Goal: Transaction & Acquisition: Purchase product/service

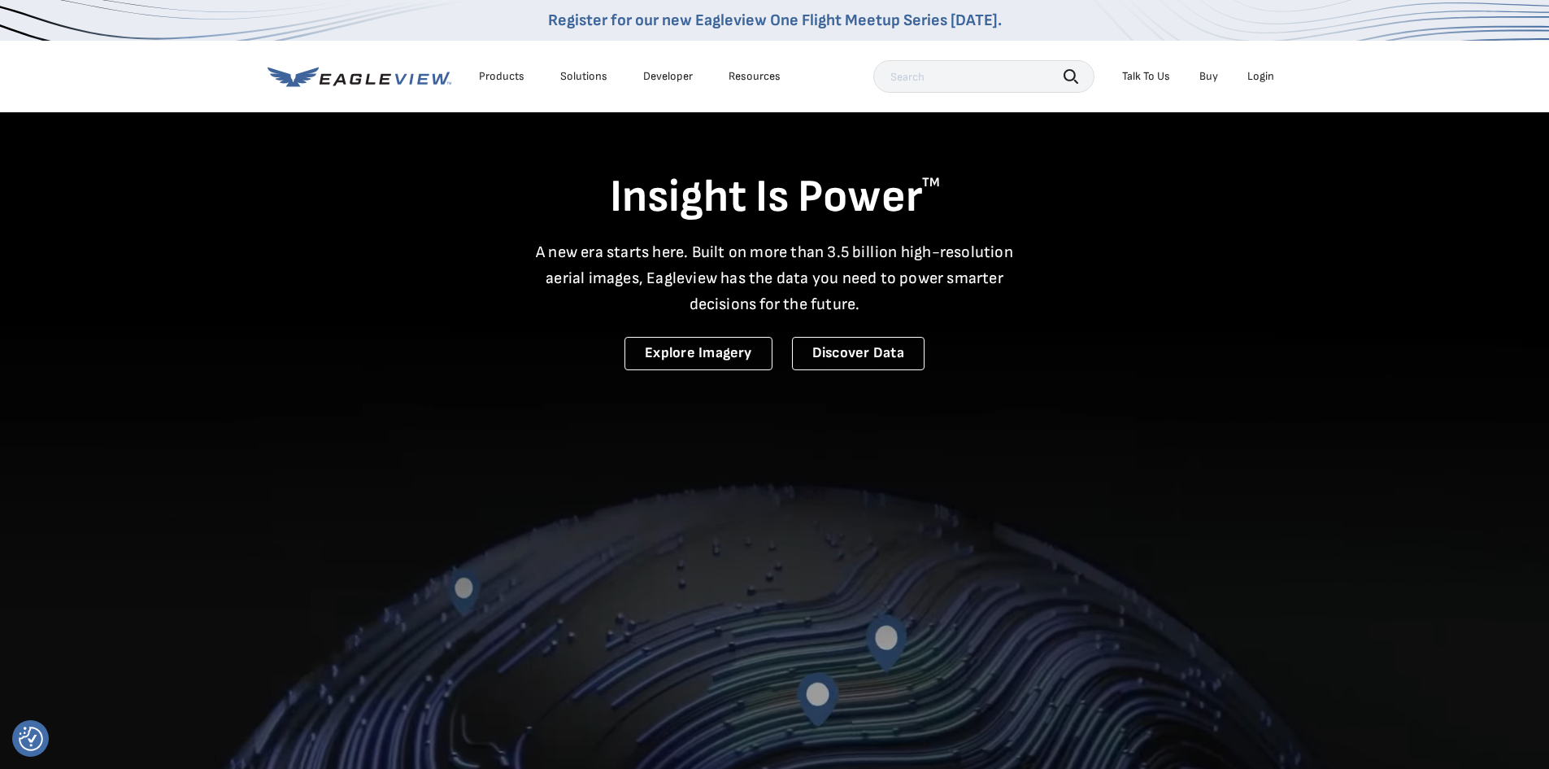
click at [1269, 72] on div "Login" at bounding box center [1261, 76] width 27 height 15
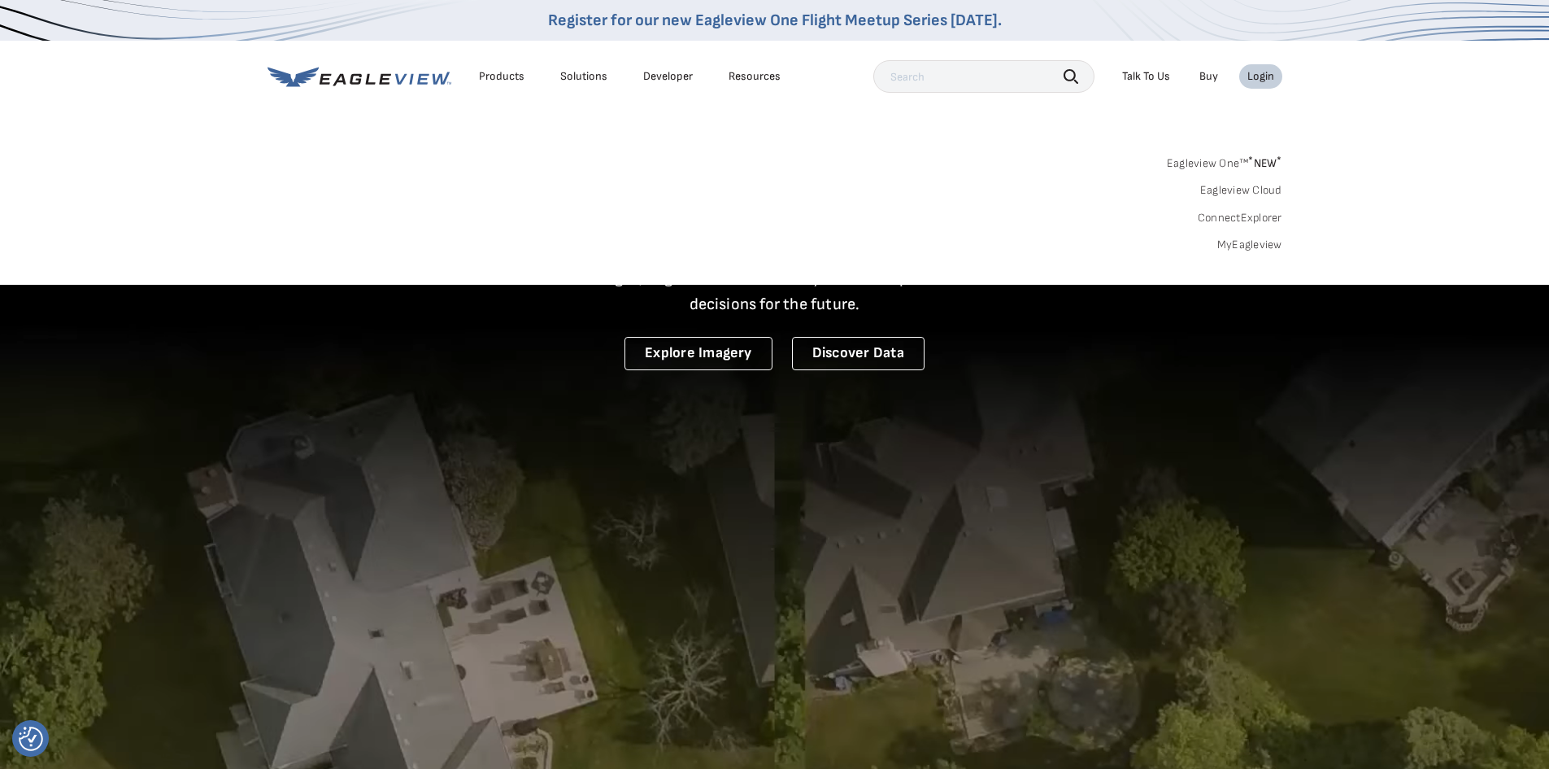
click at [1253, 248] on link "MyEagleview" at bounding box center [1250, 244] width 65 height 15
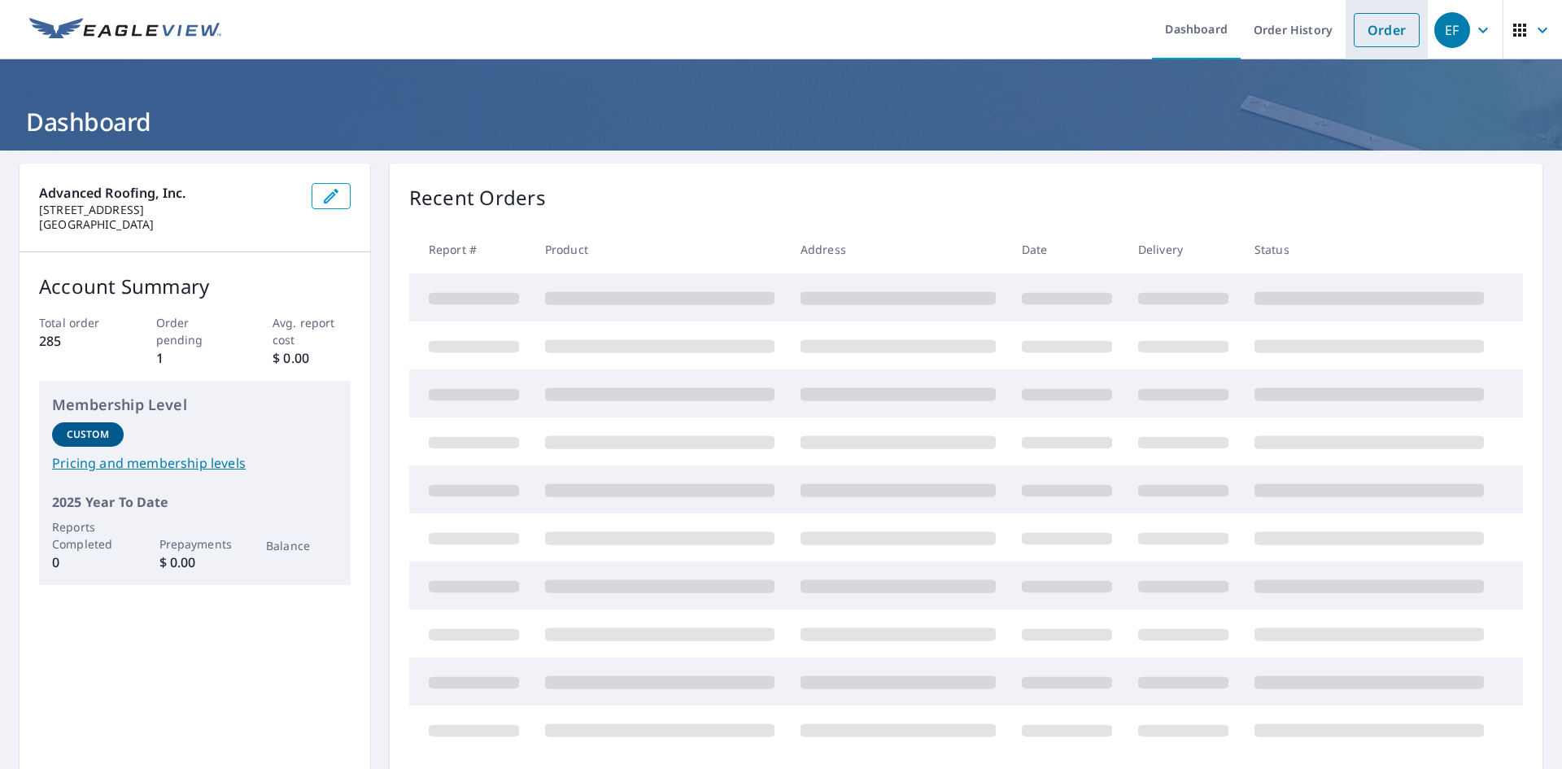
click at [1371, 35] on link "Order" at bounding box center [1386, 30] width 66 height 34
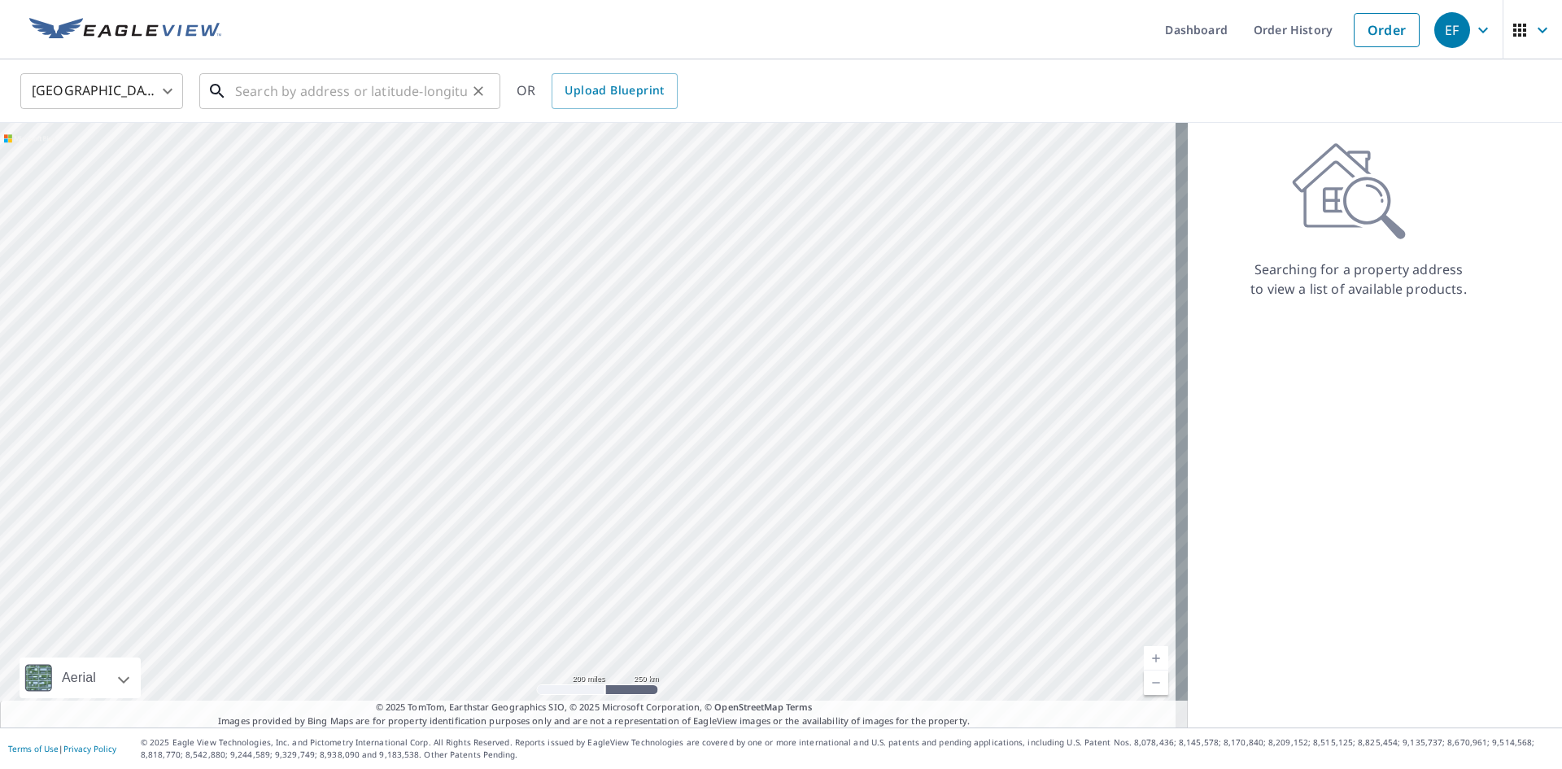
click at [333, 96] on input "text" at bounding box center [351, 91] width 232 height 46
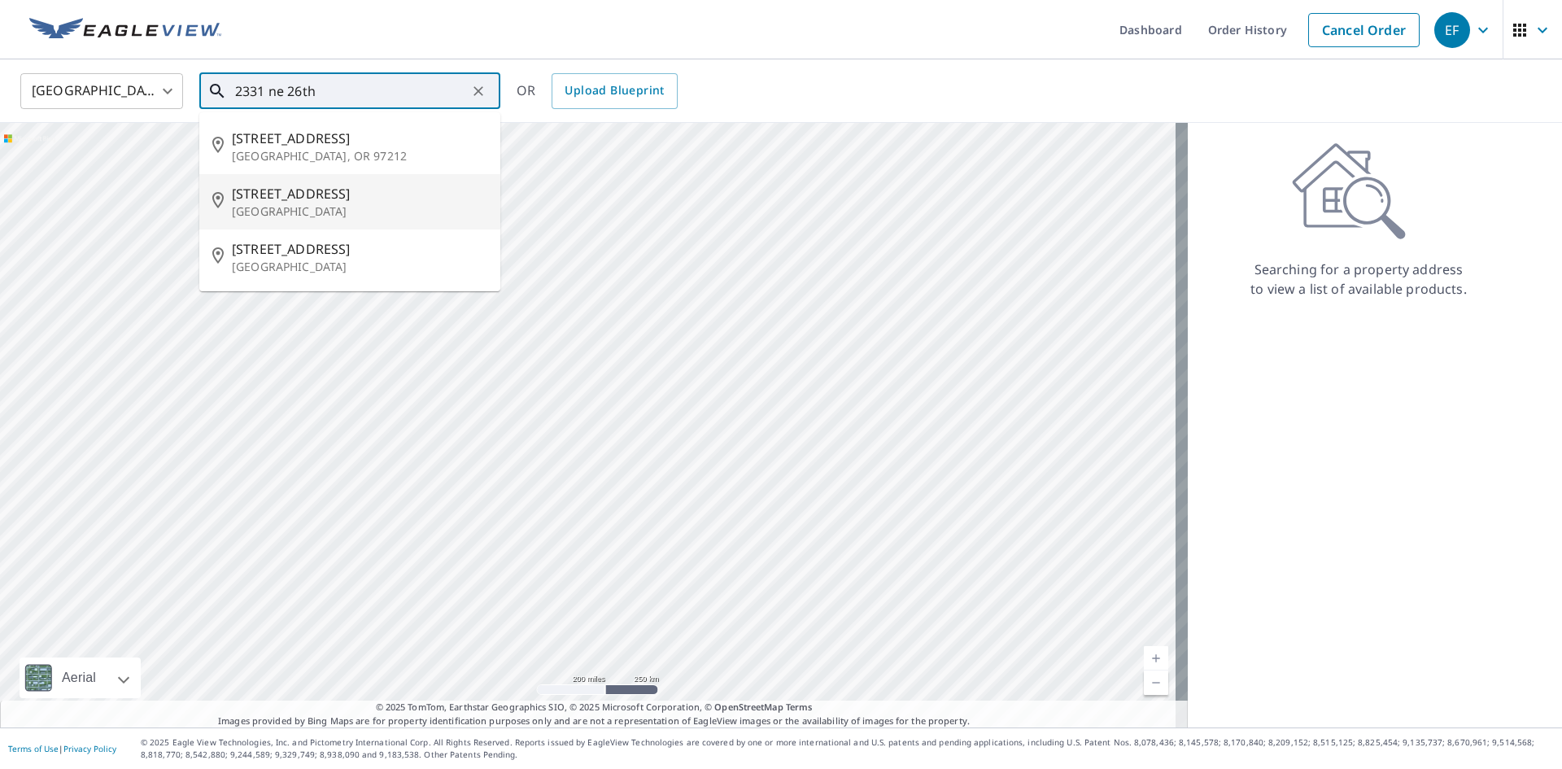
click at [290, 191] on span "[STREET_ADDRESS]" at bounding box center [359, 194] width 255 height 20
type input "[STREET_ADDRESS]"
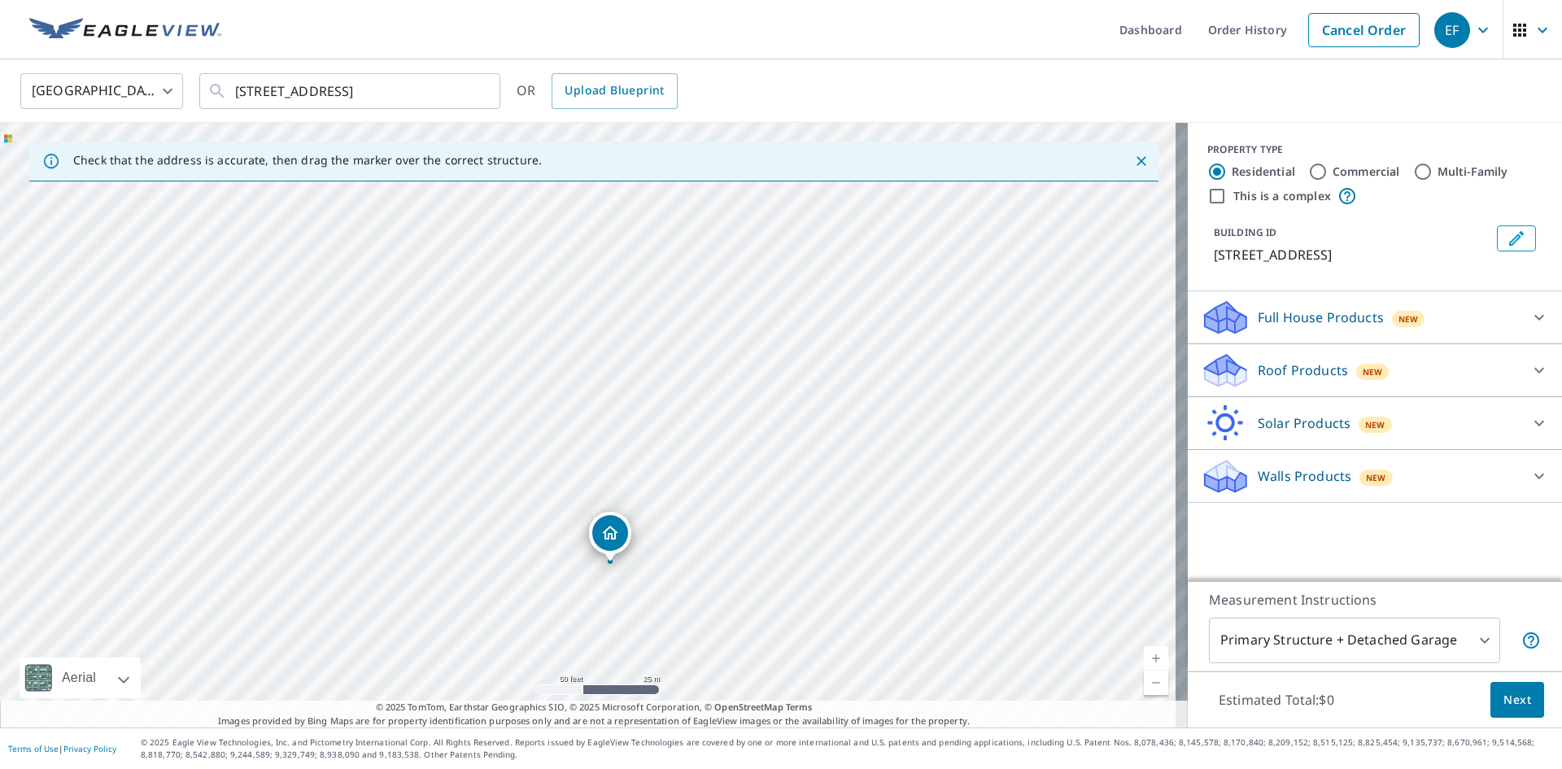
drag, startPoint x: 491, startPoint y: 473, endPoint x: 603, endPoint y: 538, distance: 129.0
drag, startPoint x: 1307, startPoint y: 168, endPoint x: 1308, endPoint y: 193, distance: 25.2
click at [1308, 168] on input "Commercial" at bounding box center [1318, 172] width 20 height 20
radio input "true"
type input "4"
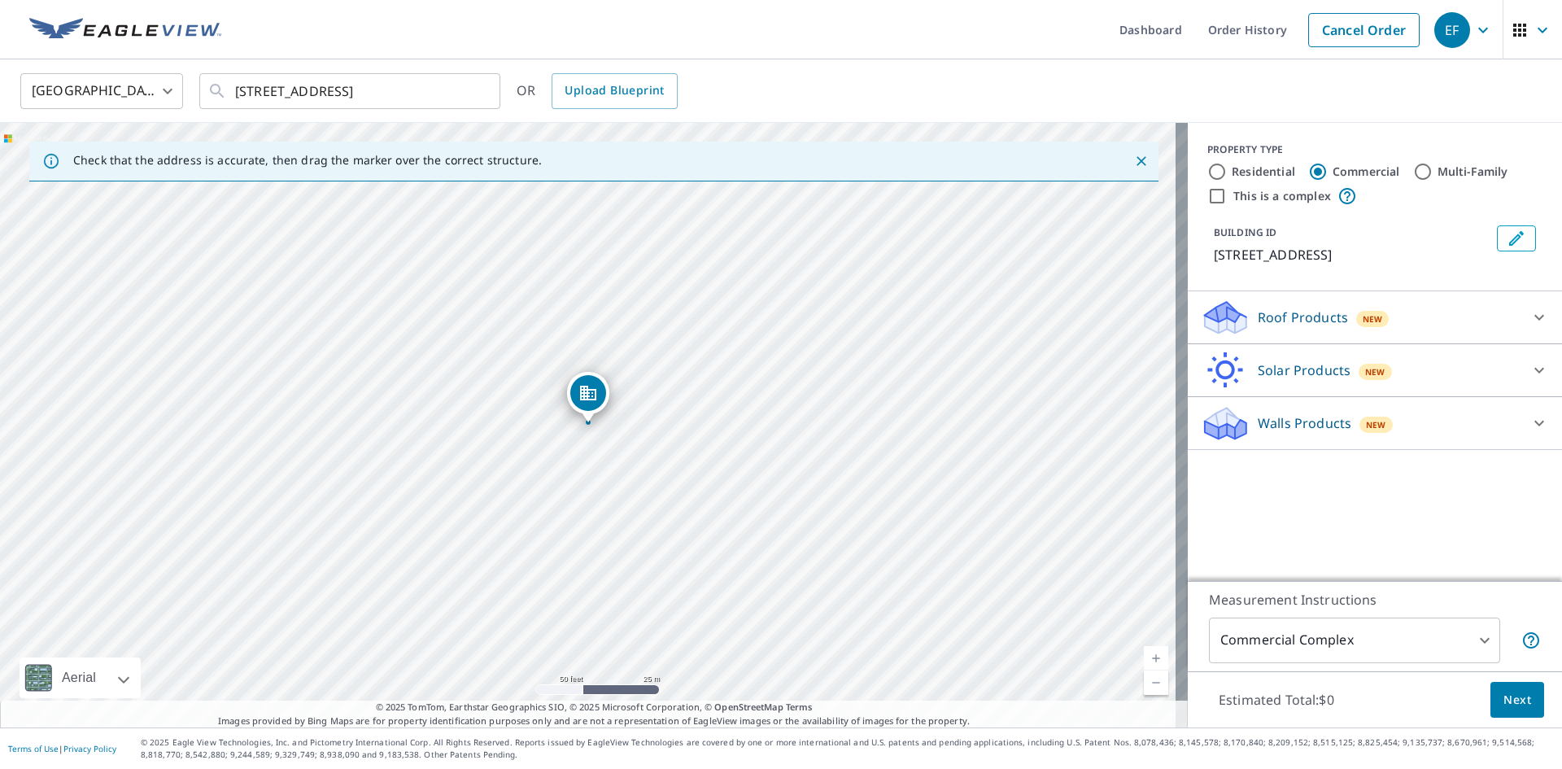
click at [1529, 317] on icon at bounding box center [1539, 317] width 20 height 20
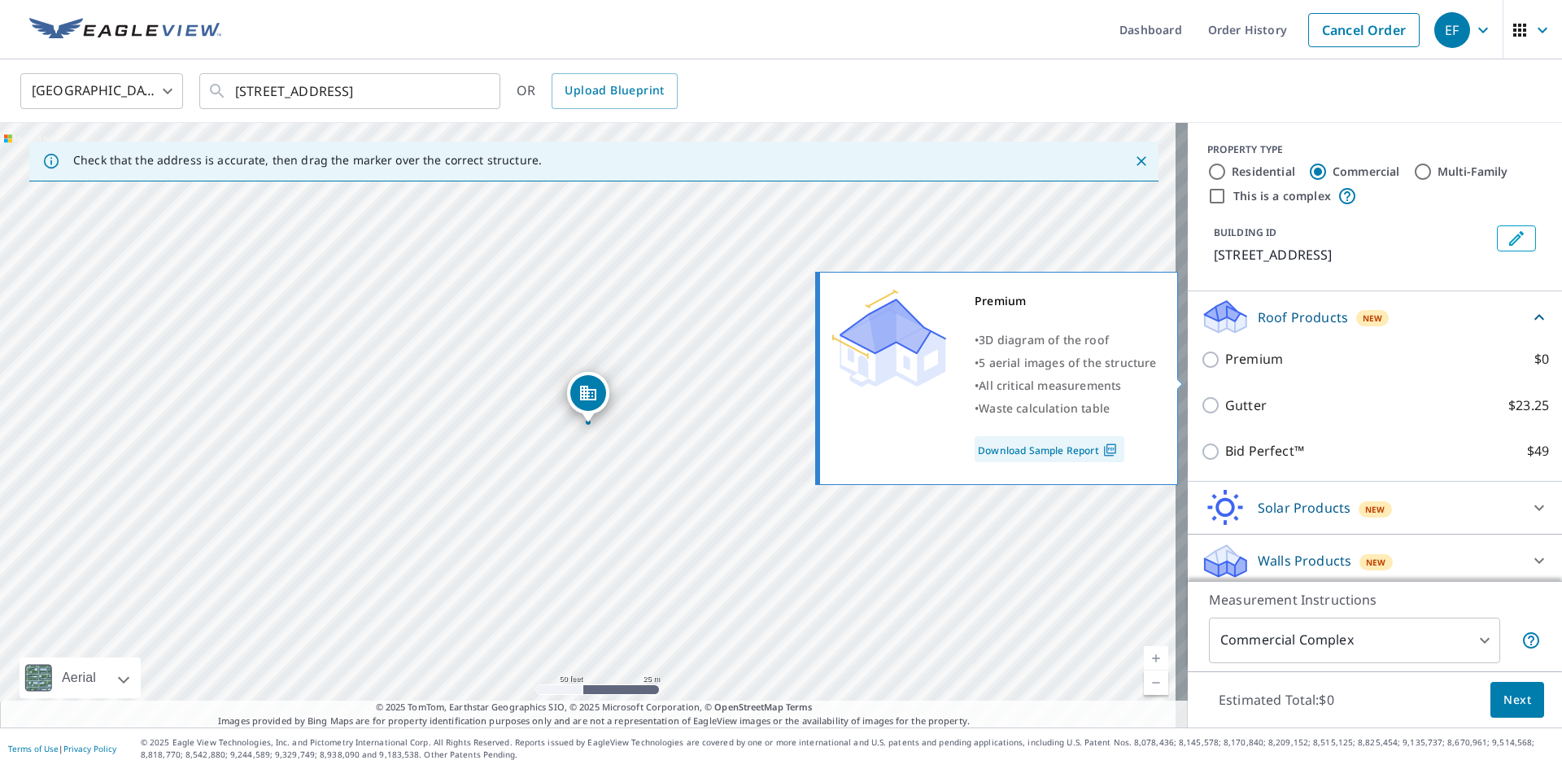
click at [1201, 369] on input "Premium $0" at bounding box center [1213, 360] width 24 height 20
checkbox input "true"
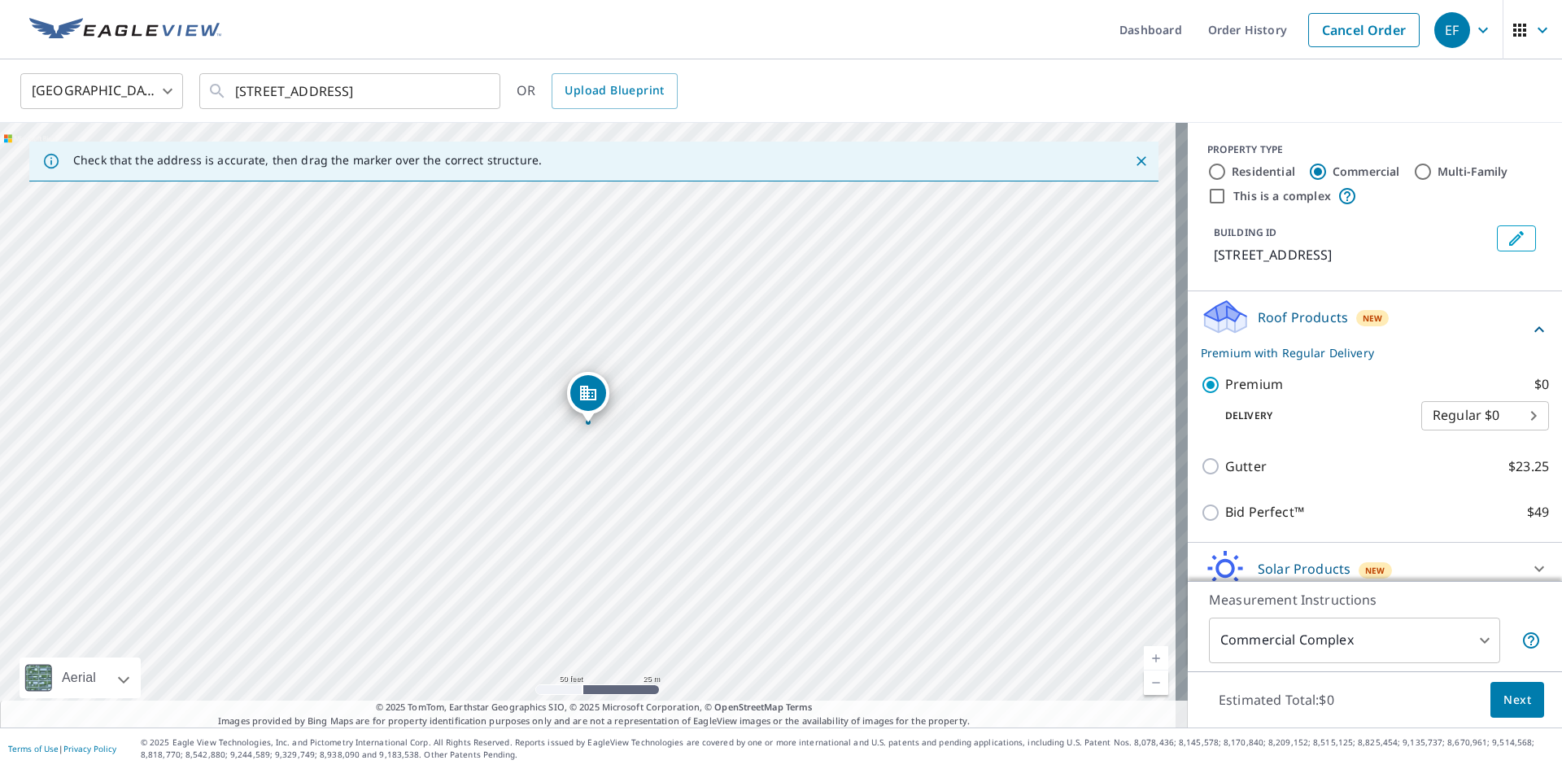
click at [1503, 699] on span "Next" at bounding box center [1517, 700] width 28 height 20
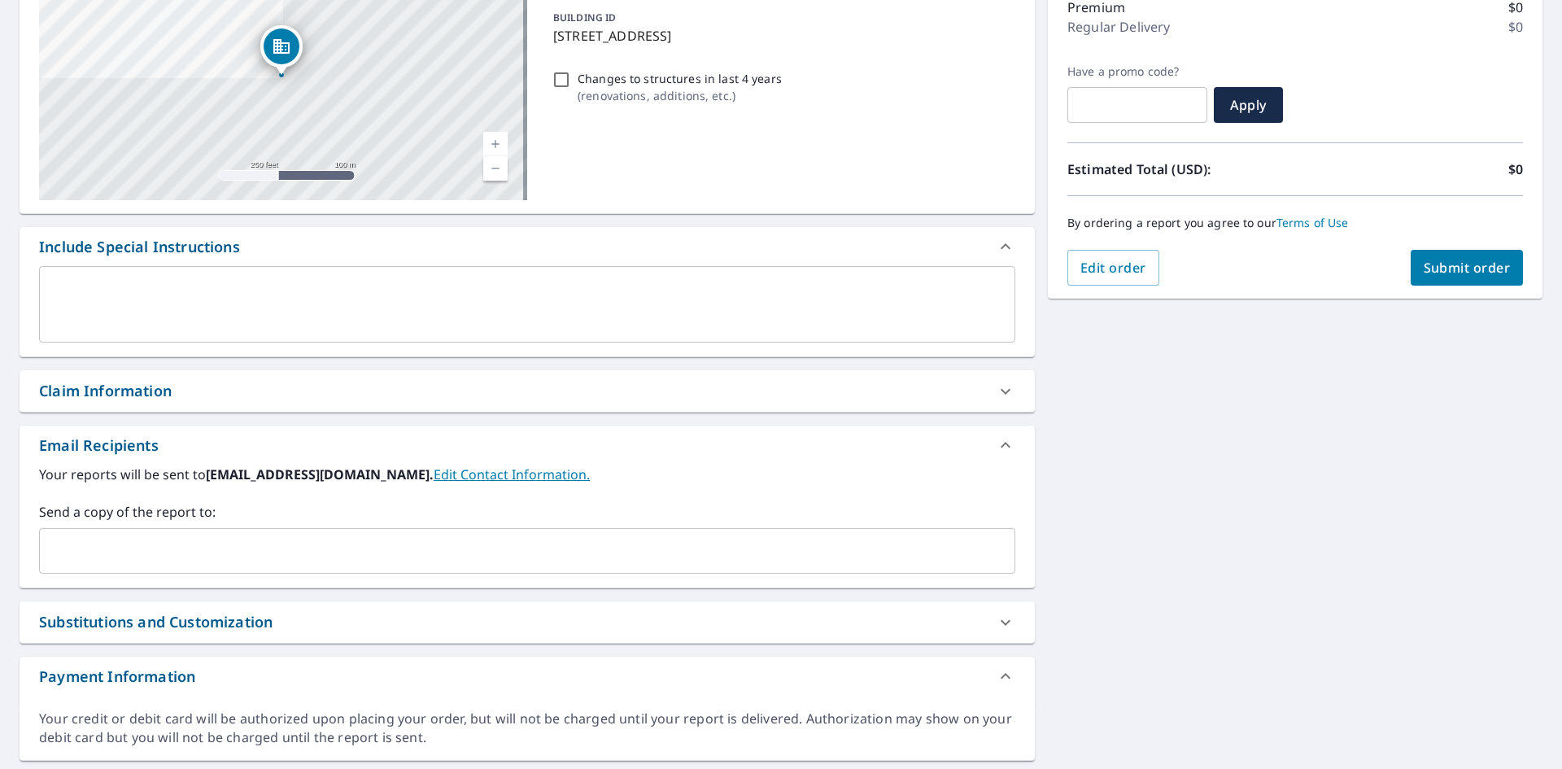
scroll to position [244, 0]
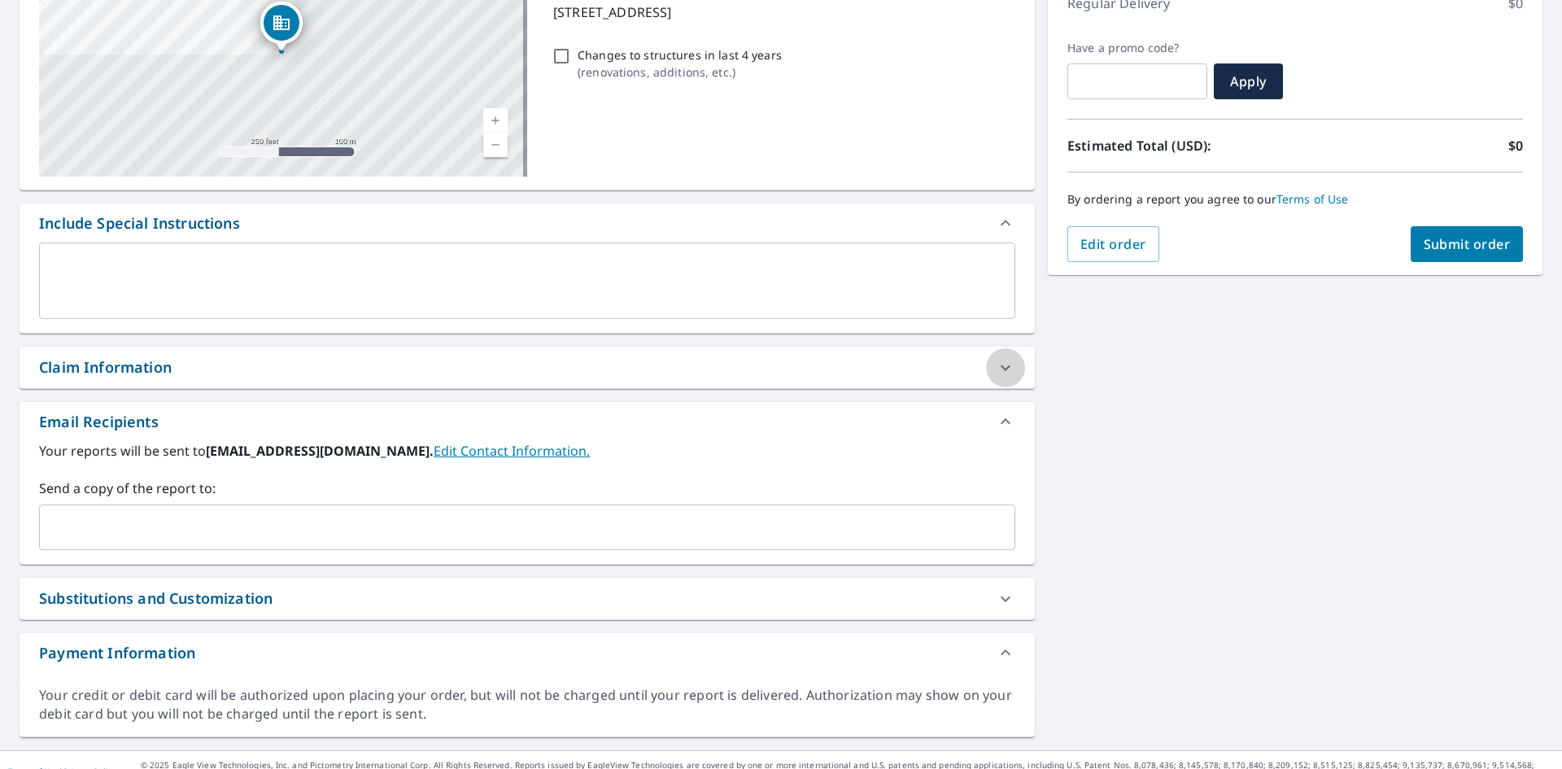
click at [996, 364] on icon at bounding box center [1006, 368] width 20 height 20
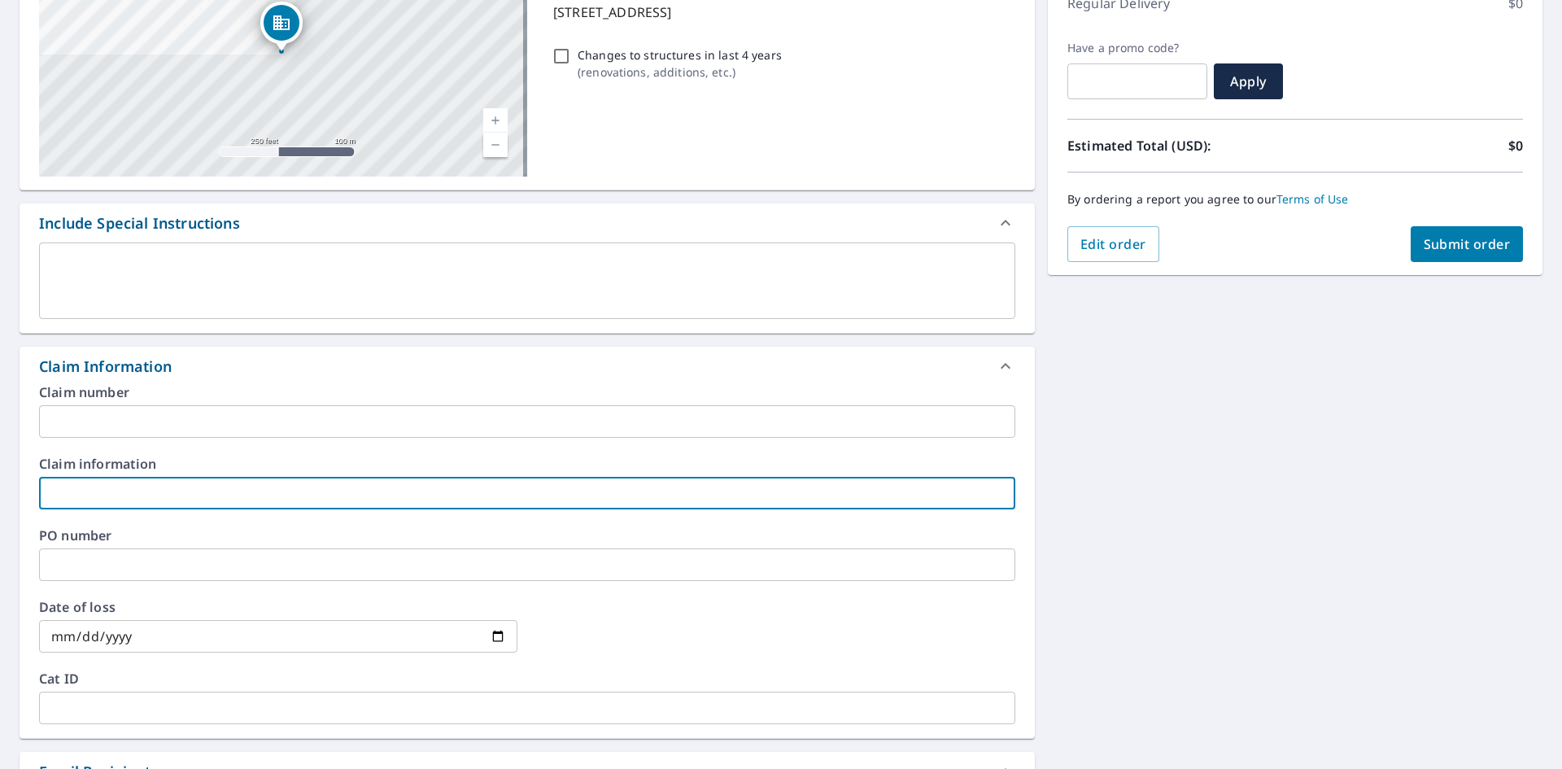
drag, startPoint x: 125, startPoint y: 494, endPoint x: 146, endPoint y: 464, distance: 36.1
click at [126, 494] on input "text" at bounding box center [527, 493] width 976 height 33
type input "[DEMOGRAPHIC_DATA][GEOGRAPHIC_DATA][DEMOGRAPHIC_DATA]"
click at [1445, 244] on span "Submit order" at bounding box center [1466, 244] width 87 height 18
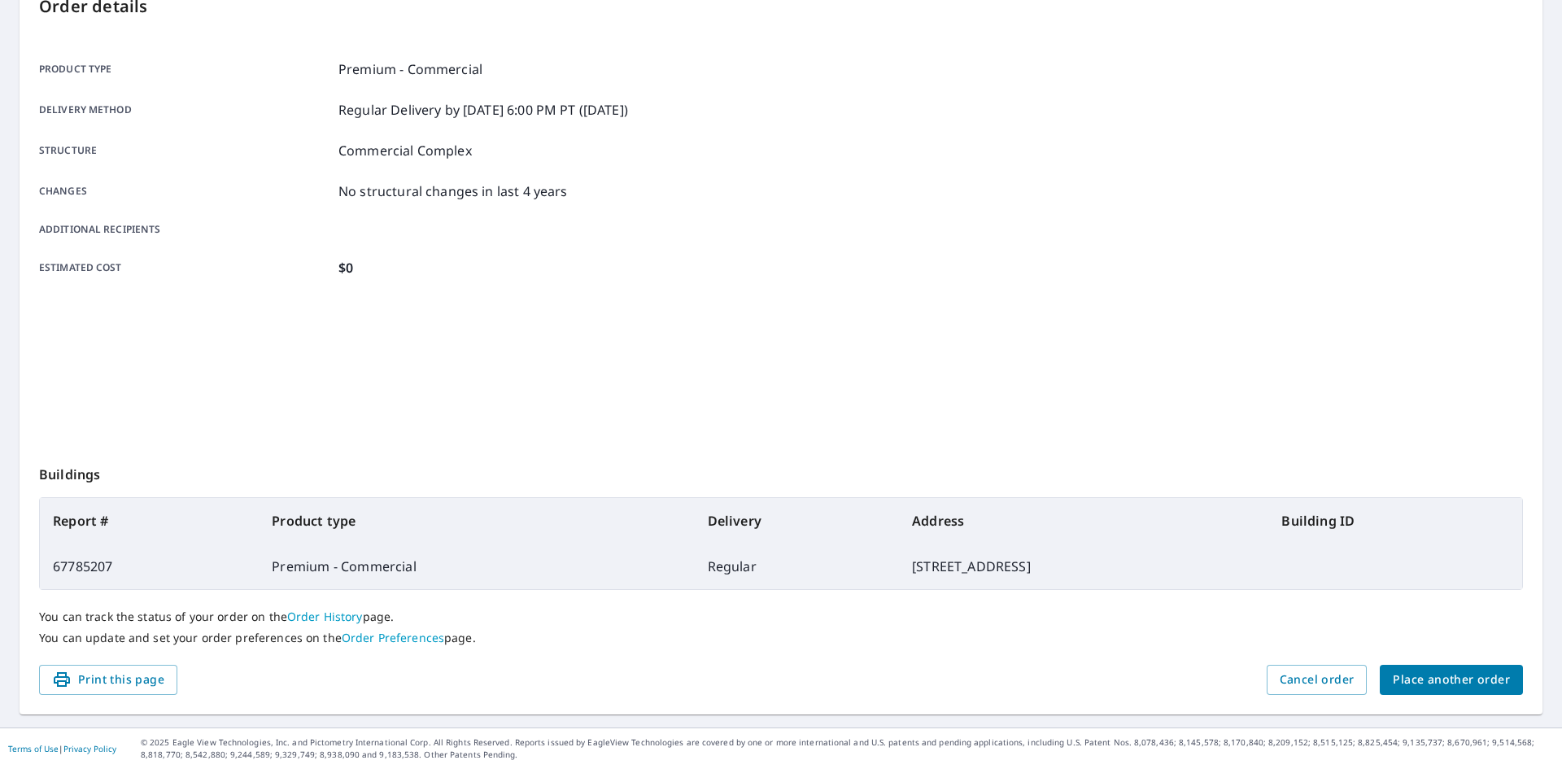
scroll to position [189, 0]
